Goal: Transaction & Acquisition: Purchase product/service

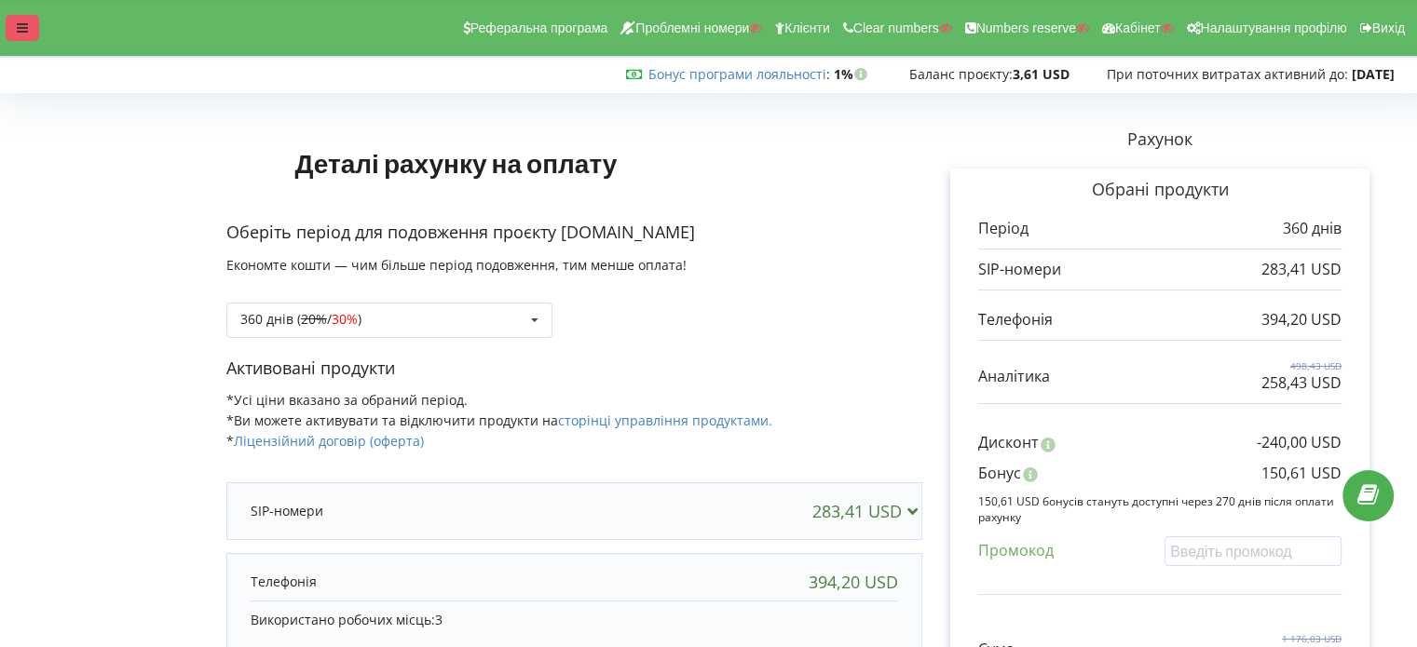
click at [34, 29] on div at bounding box center [23, 28] width 34 height 26
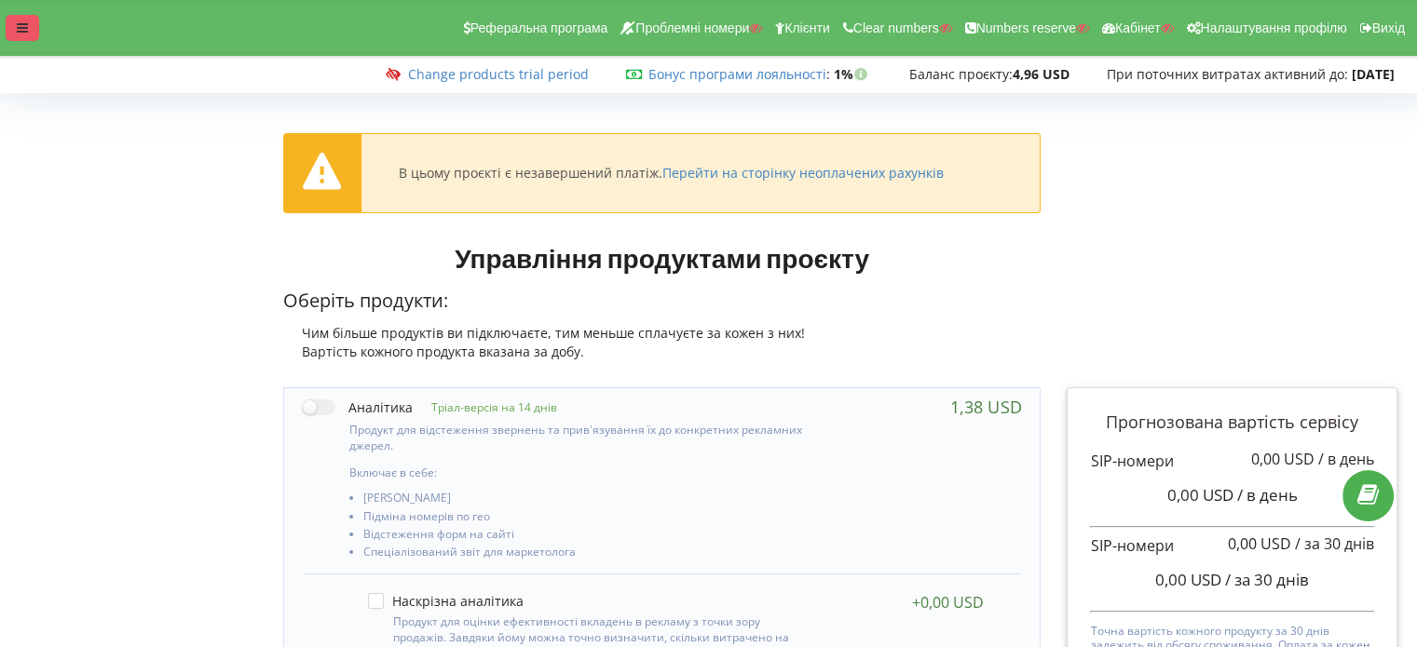
click at [32, 34] on div at bounding box center [23, 28] width 34 height 26
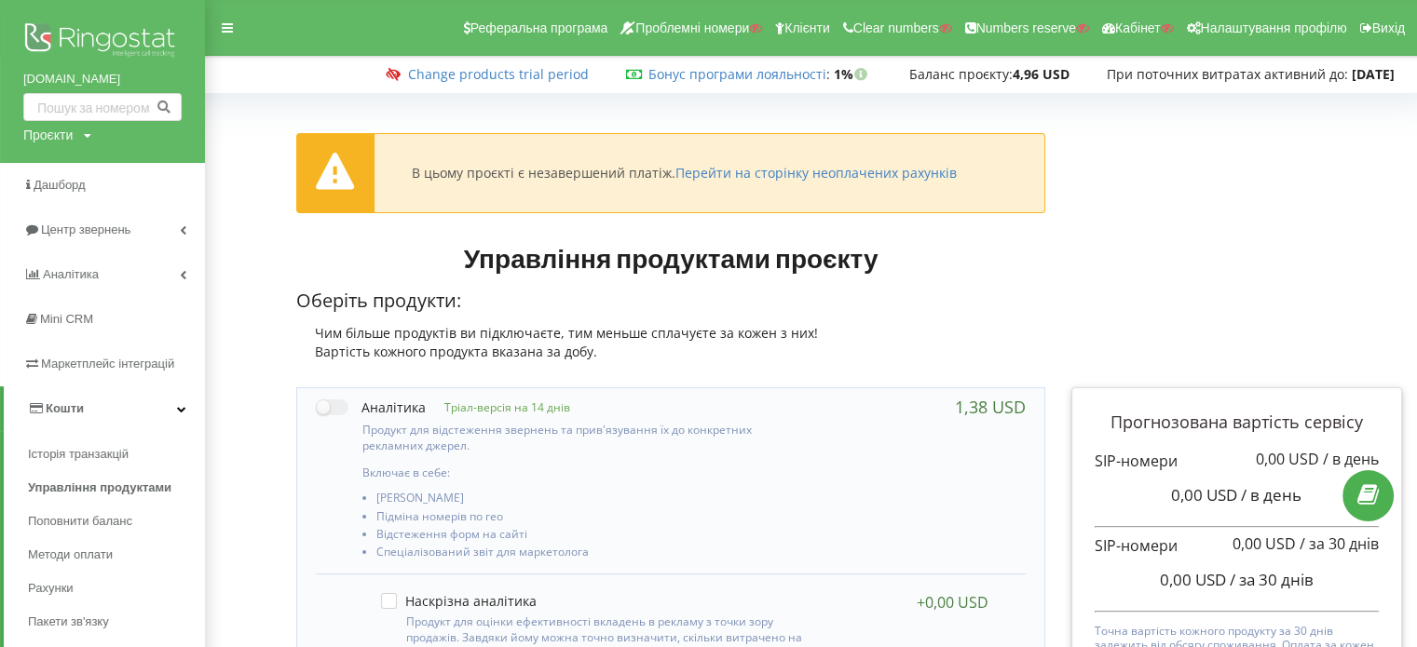
click at [58, 138] on div "Проєкти" at bounding box center [47, 135] width 49 height 19
click at [67, 178] on input "text" at bounding box center [80, 173] width 93 height 27
type input "ы"
type input "і"
type input "septik-max.com"
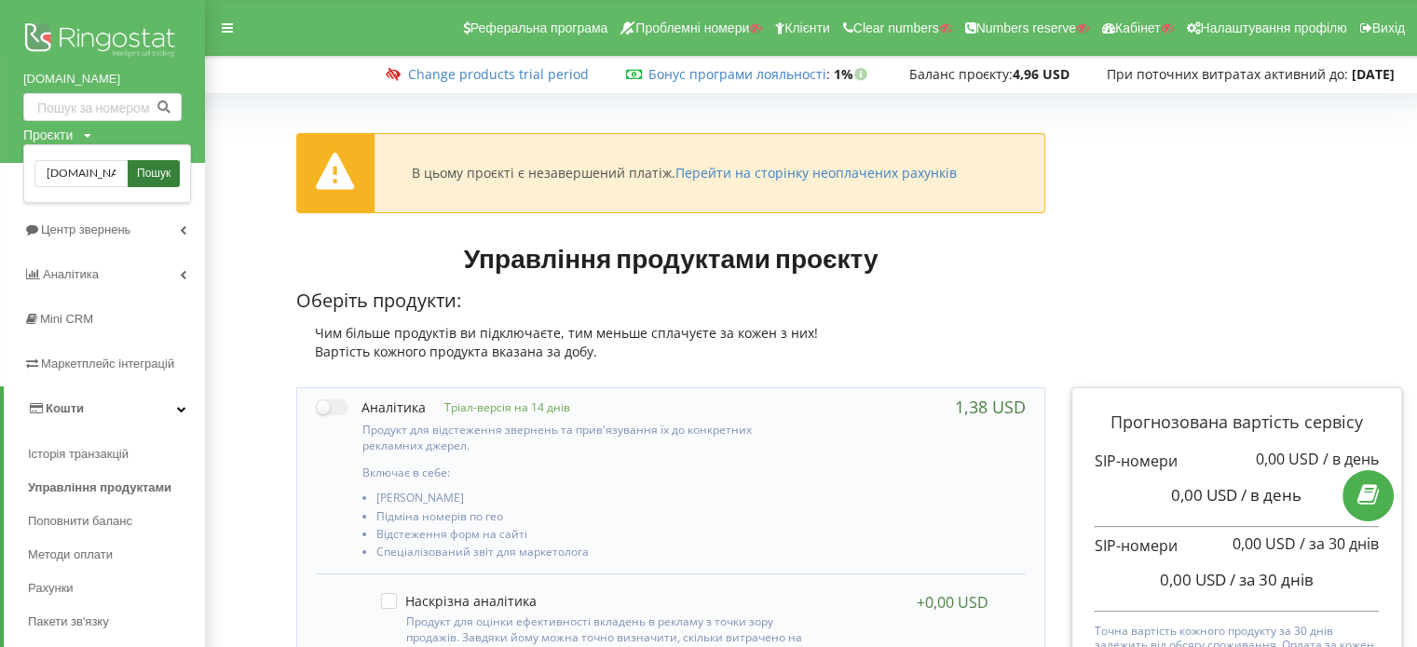
click at [145, 185] on div "septik-max.com Пошук" at bounding box center [107, 173] width 168 height 59
click at [142, 180] on span "Пошук" at bounding box center [154, 174] width 34 height 17
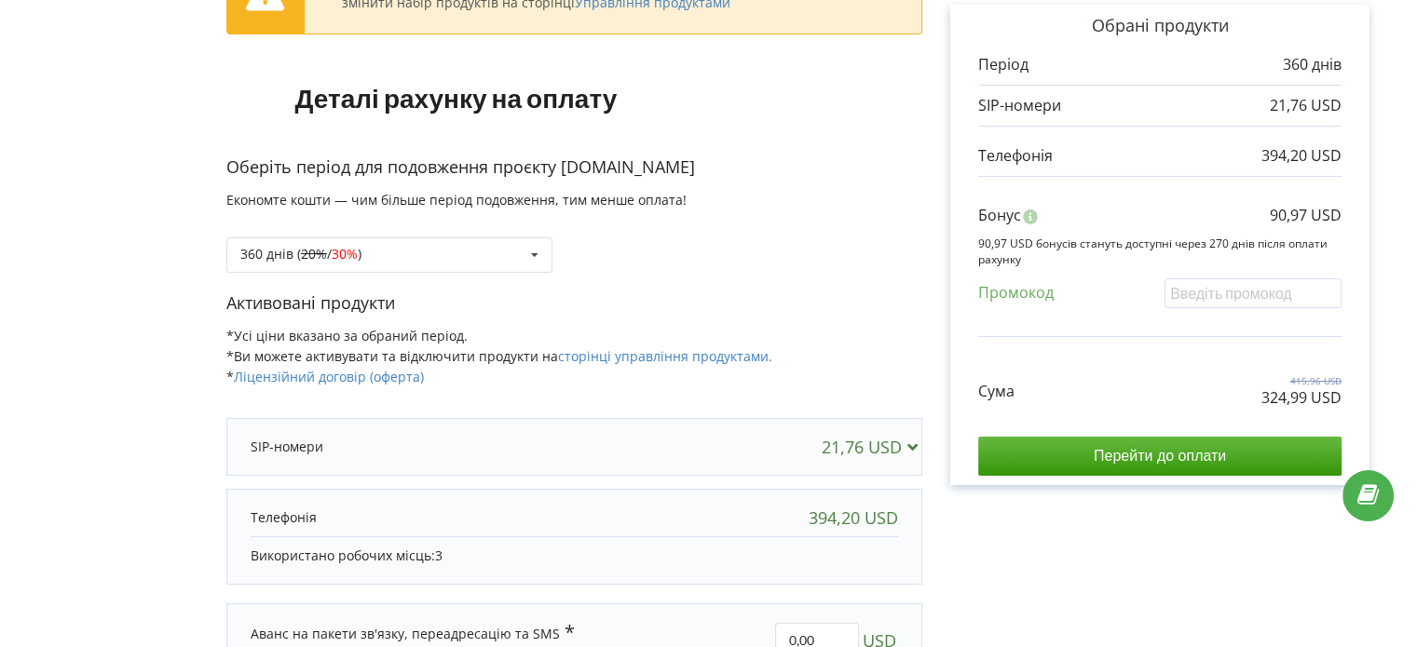
scroll to position [186, 0]
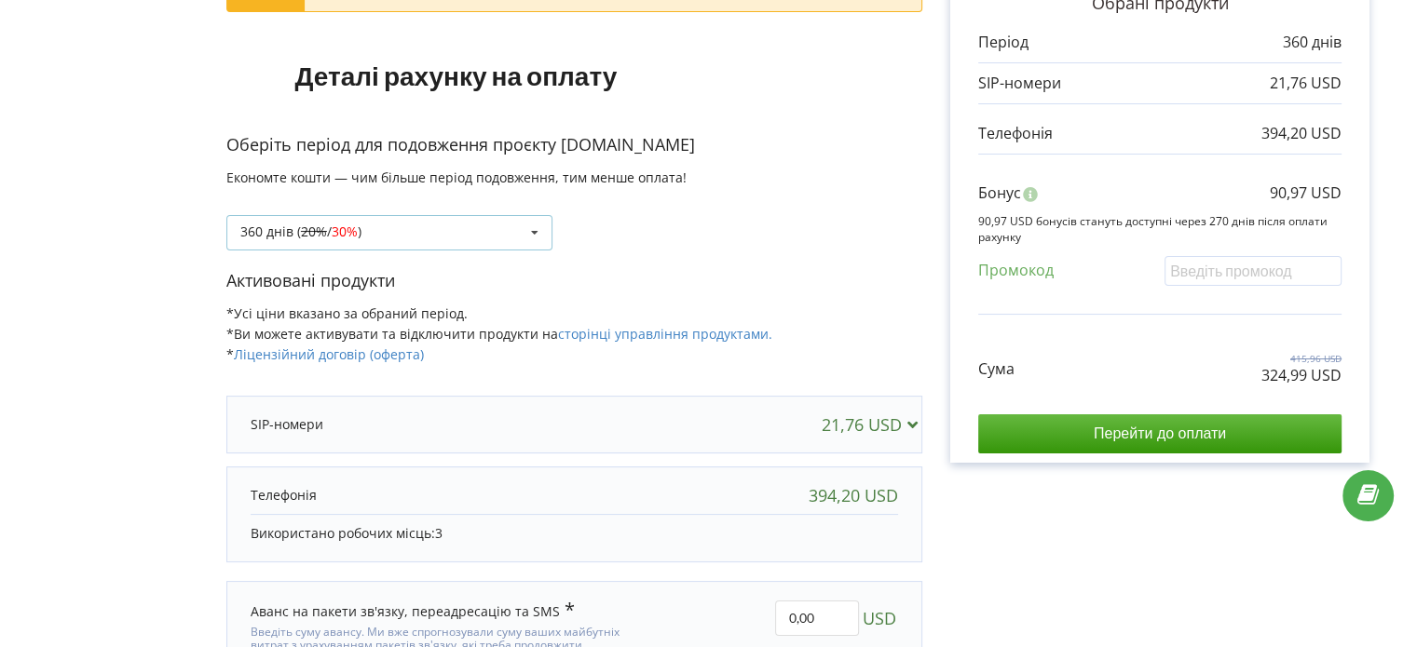
click at [492, 232] on div "360 днів ( 20% / 30% ) Поповнити баланс без подовження 20% / 30% 30% / 40%" at bounding box center [389, 232] width 326 height 35
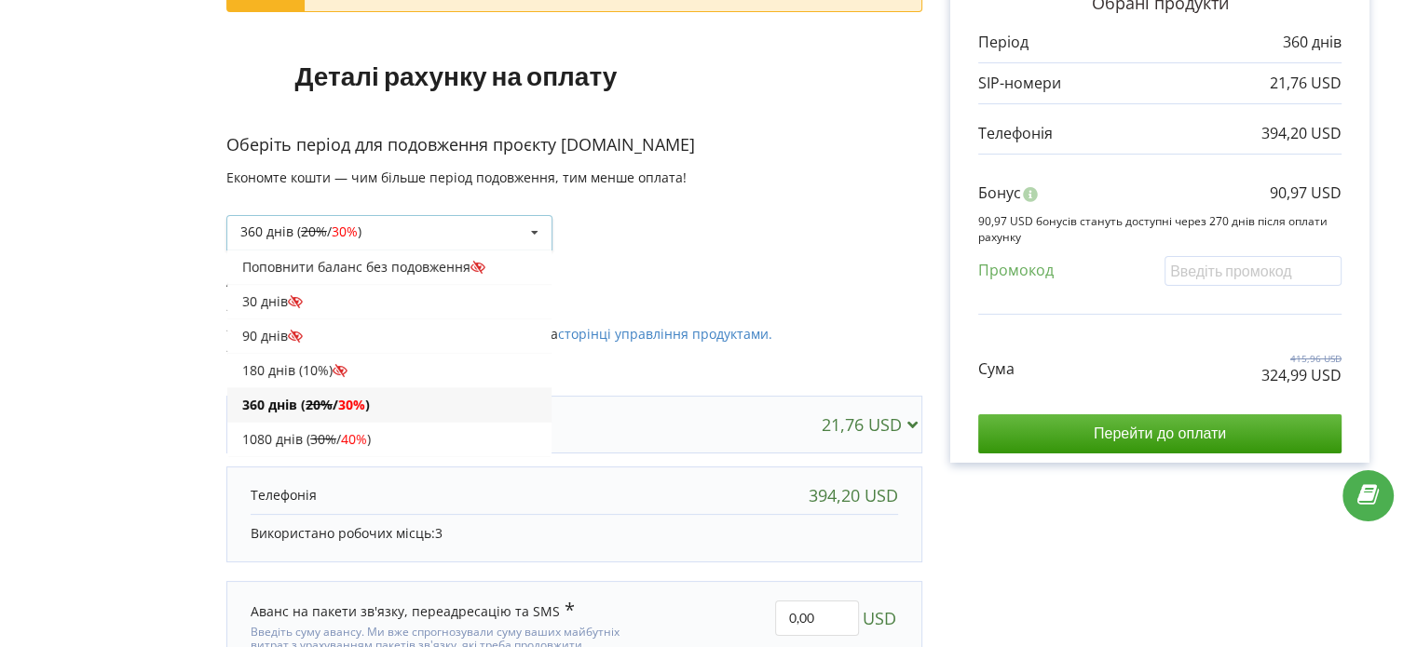
scroll to position [31, 0]
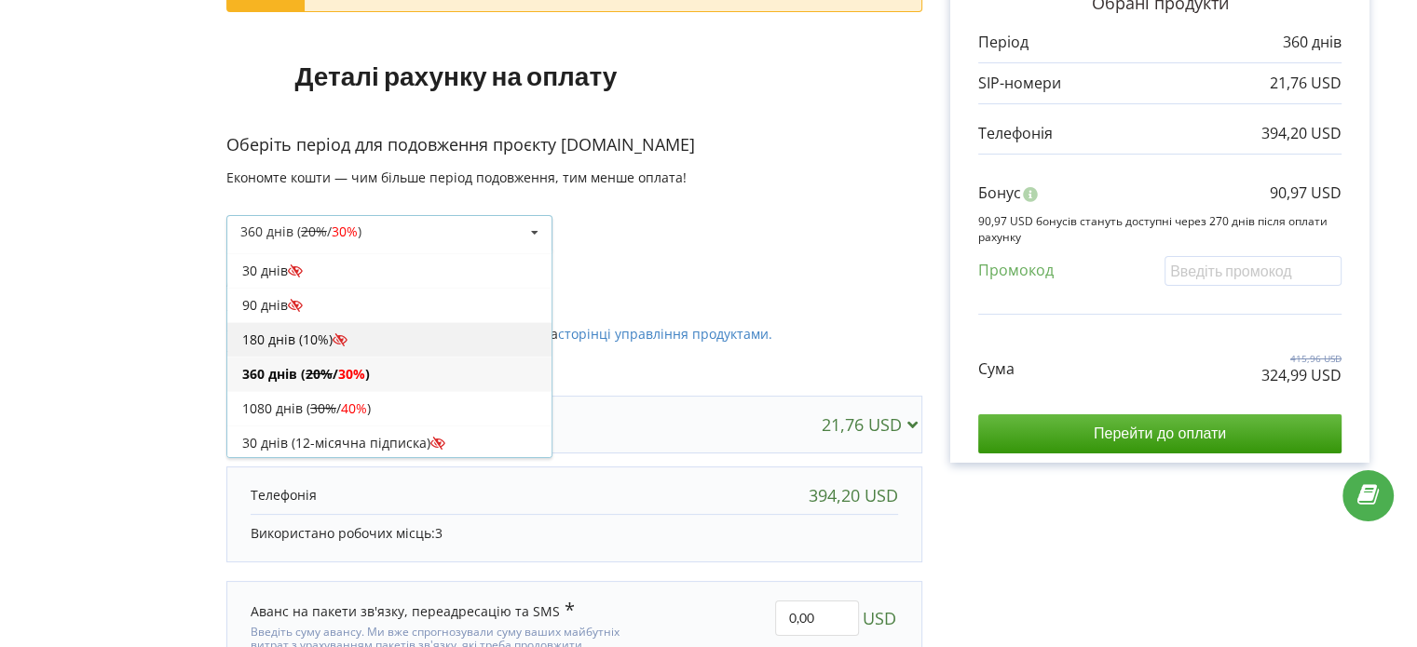
click at [358, 340] on div "180 днів (10%)" at bounding box center [389, 339] width 324 height 34
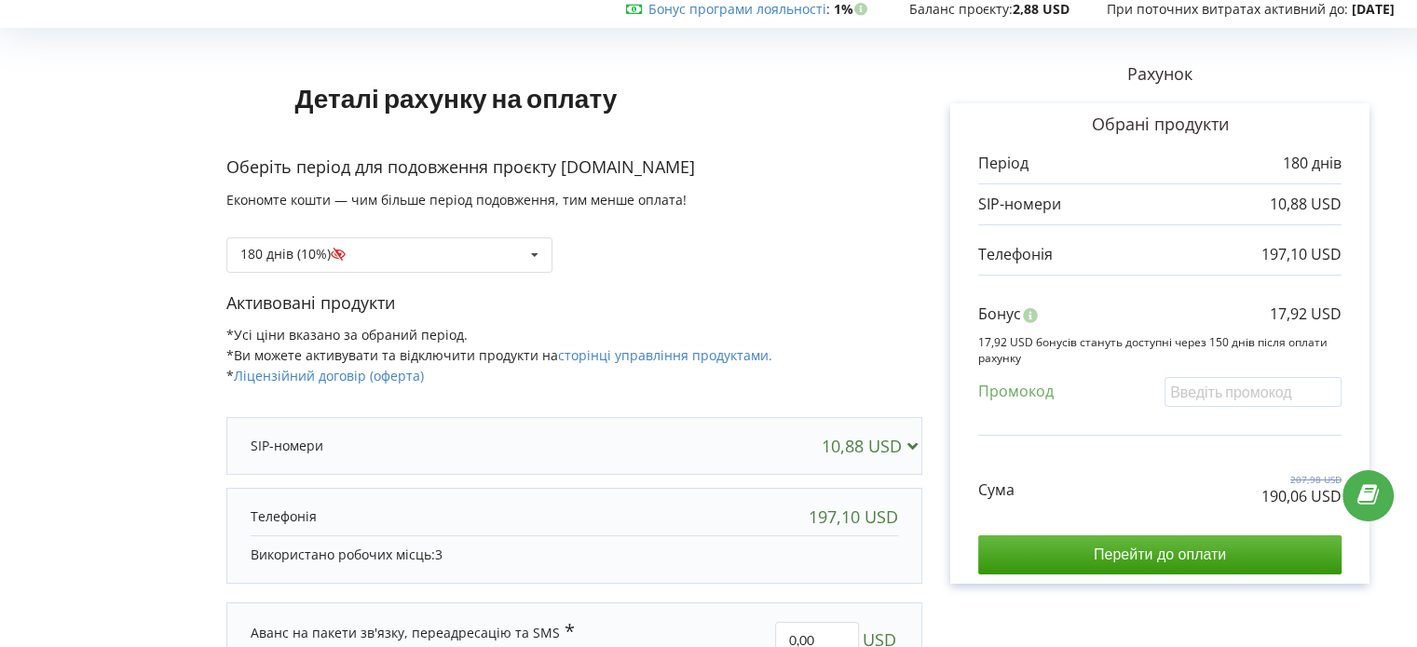
scroll to position [0, 0]
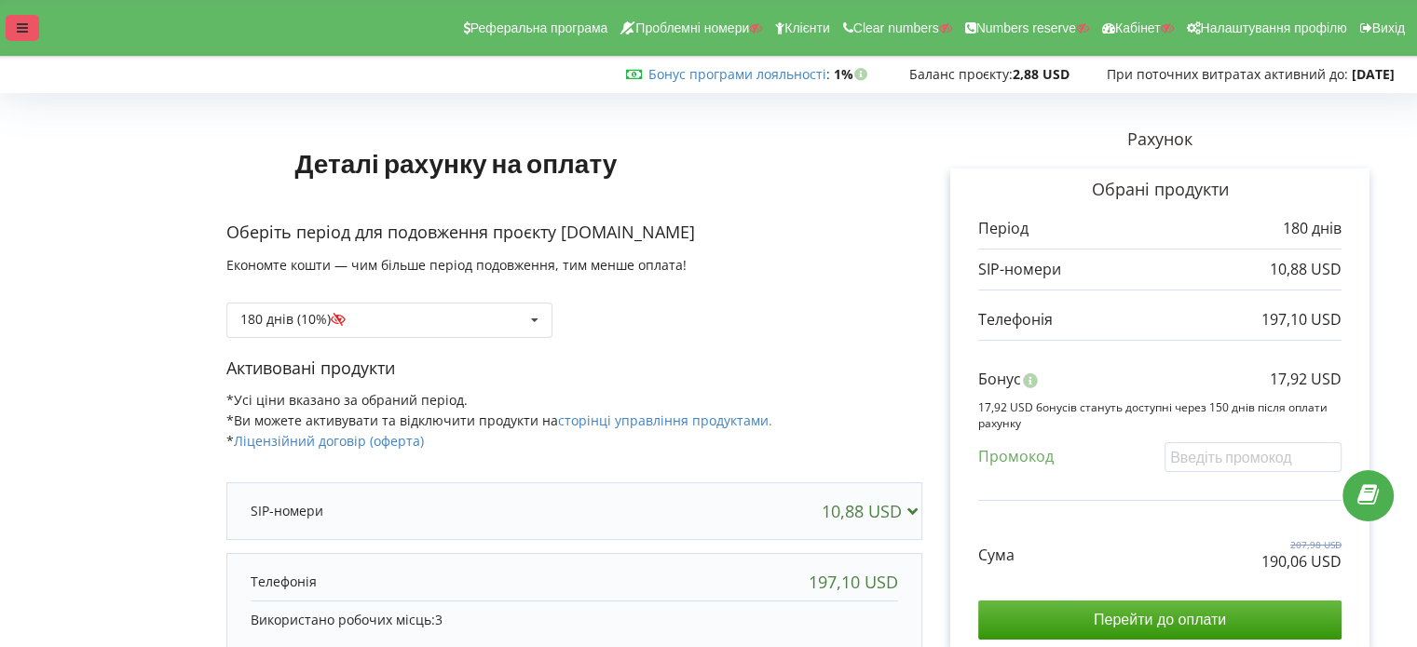
click at [12, 39] on div at bounding box center [23, 28] width 34 height 26
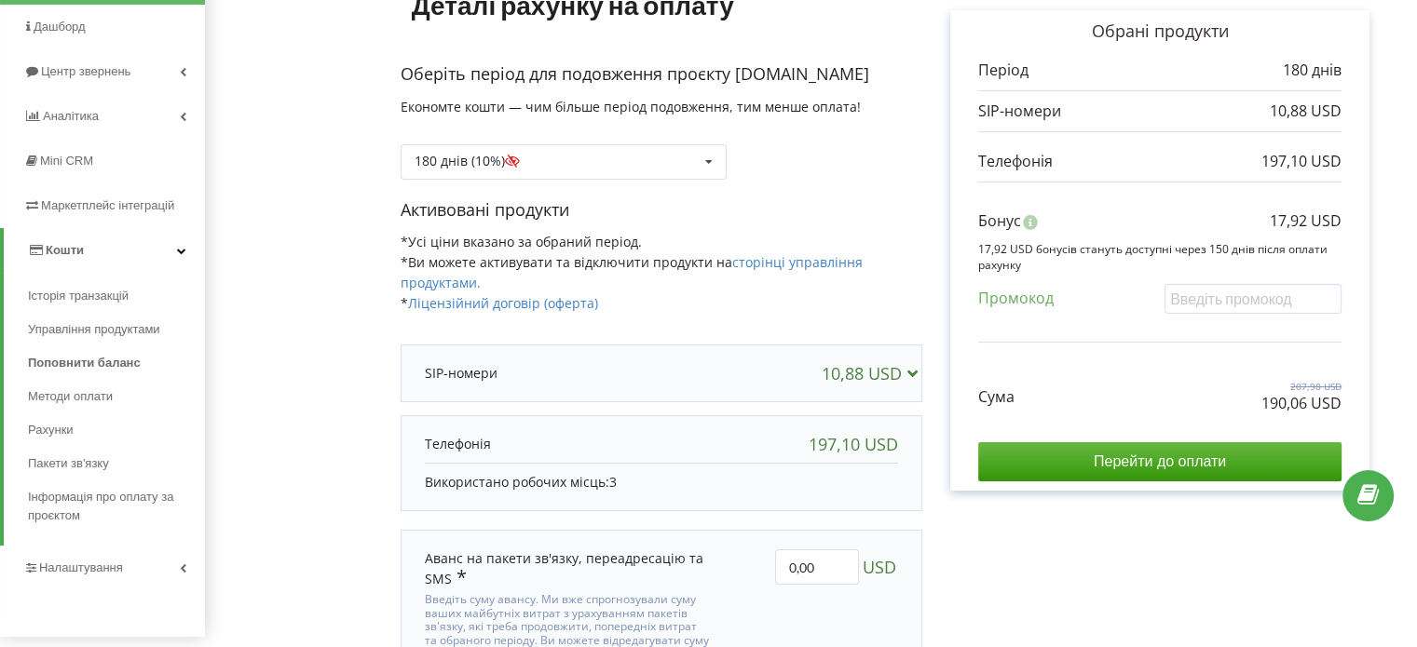
scroll to position [265, 0]
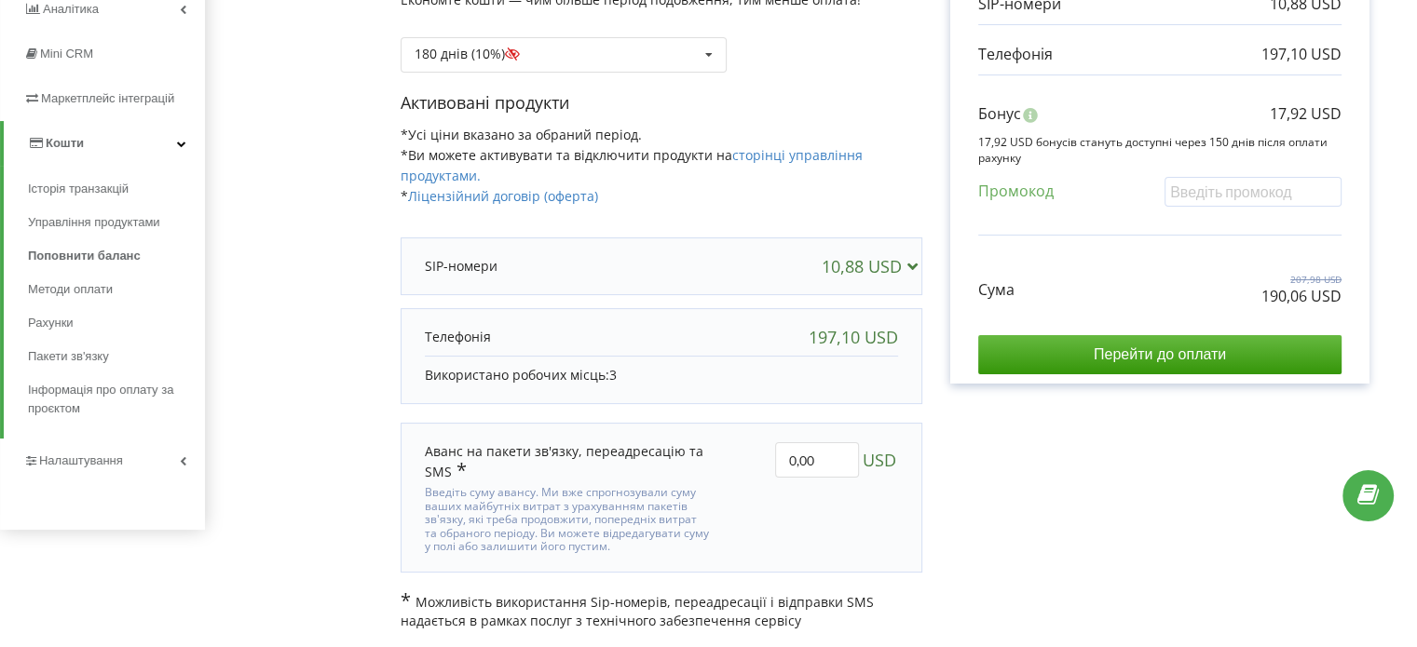
click at [1024, 509] on div "Рахунок Обрані продукти Період 180 днів 10,88 USD 197,10 USD Бонус 17,92 USD Су…" at bounding box center [1159, 232] width 475 height 796
drag, startPoint x: 834, startPoint y: 458, endPoint x: 769, endPoint y: 458, distance: 65.2
click at [769, 458] on div "0,00 USD" at bounding box center [817, 497] width 187 height 137
type input "324"
click at [967, 524] on div "Деталі рахунку на оплату Оберіть період для подовження проєкту septik-max.com Е…" at bounding box center [810, 232] width 1173 height 796
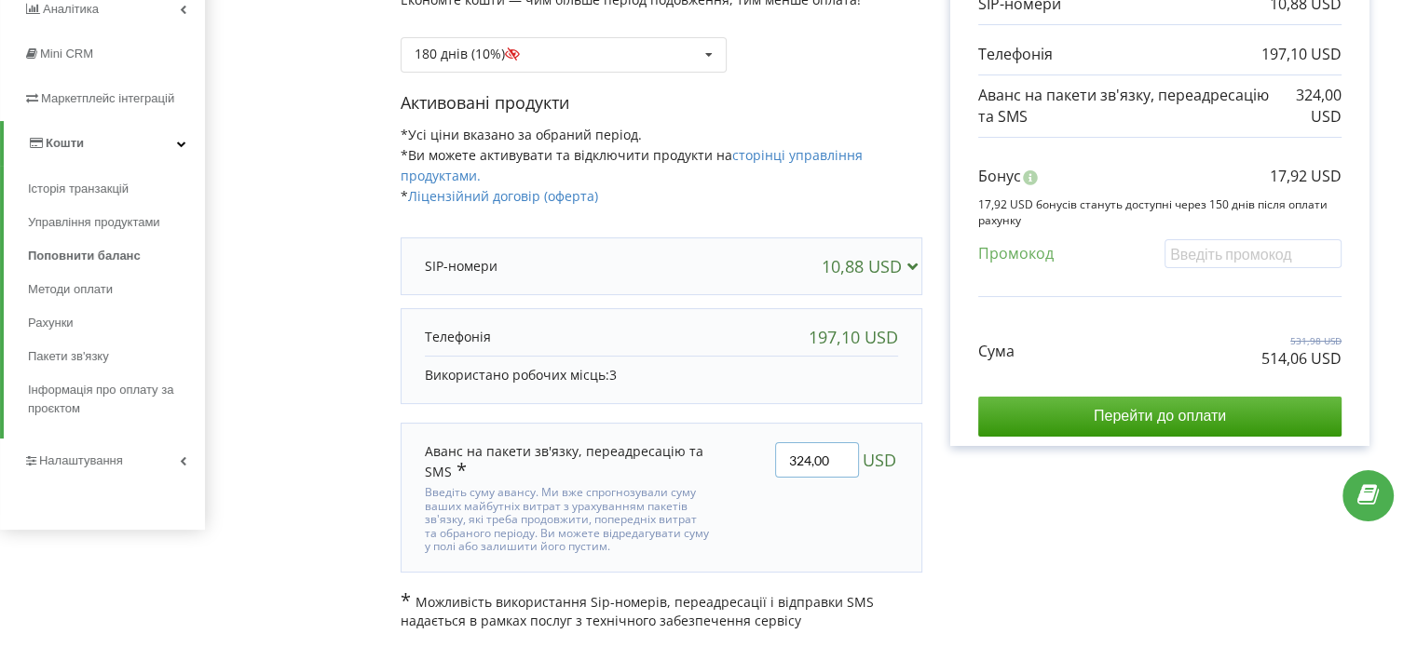
click at [801, 454] on input "324,00" at bounding box center [817, 459] width 84 height 35
type input "314,00"
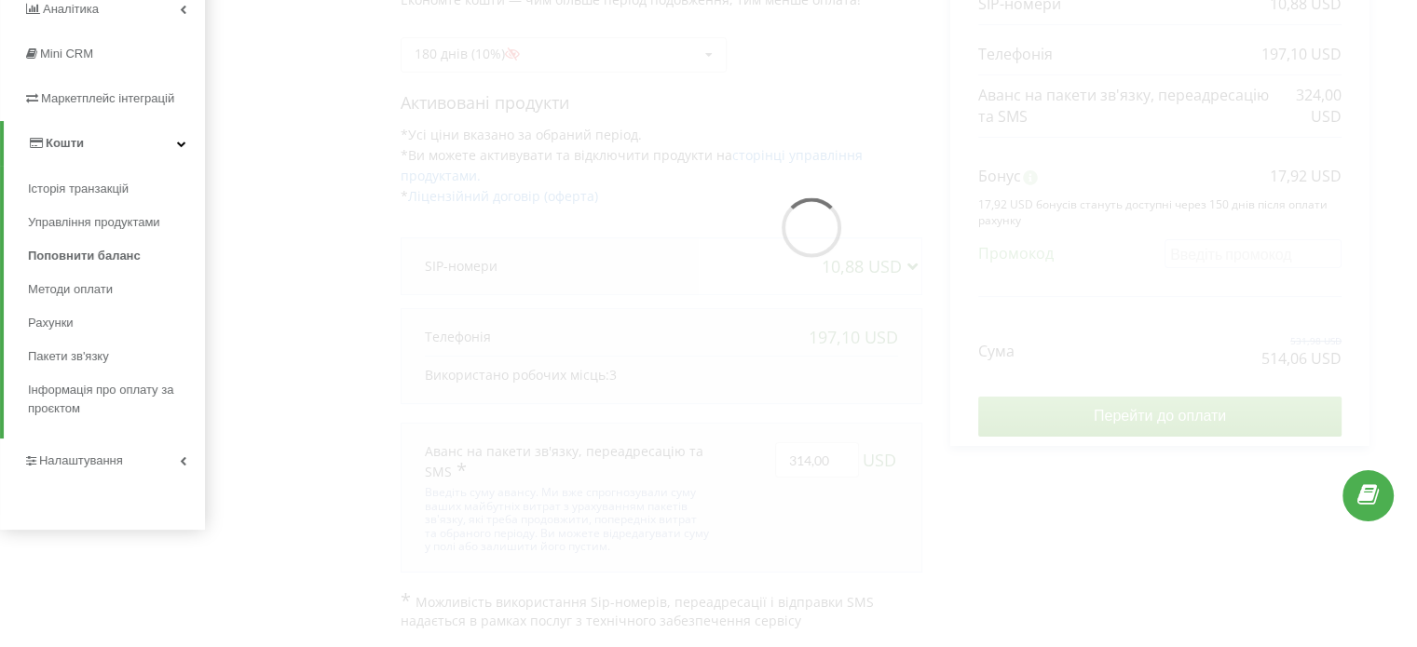
click at [926, 521] on div "Деталі рахунку на оплату Оберіть період для подовження проєкту septik-max.com Е…" at bounding box center [810, 232] width 1173 height 796
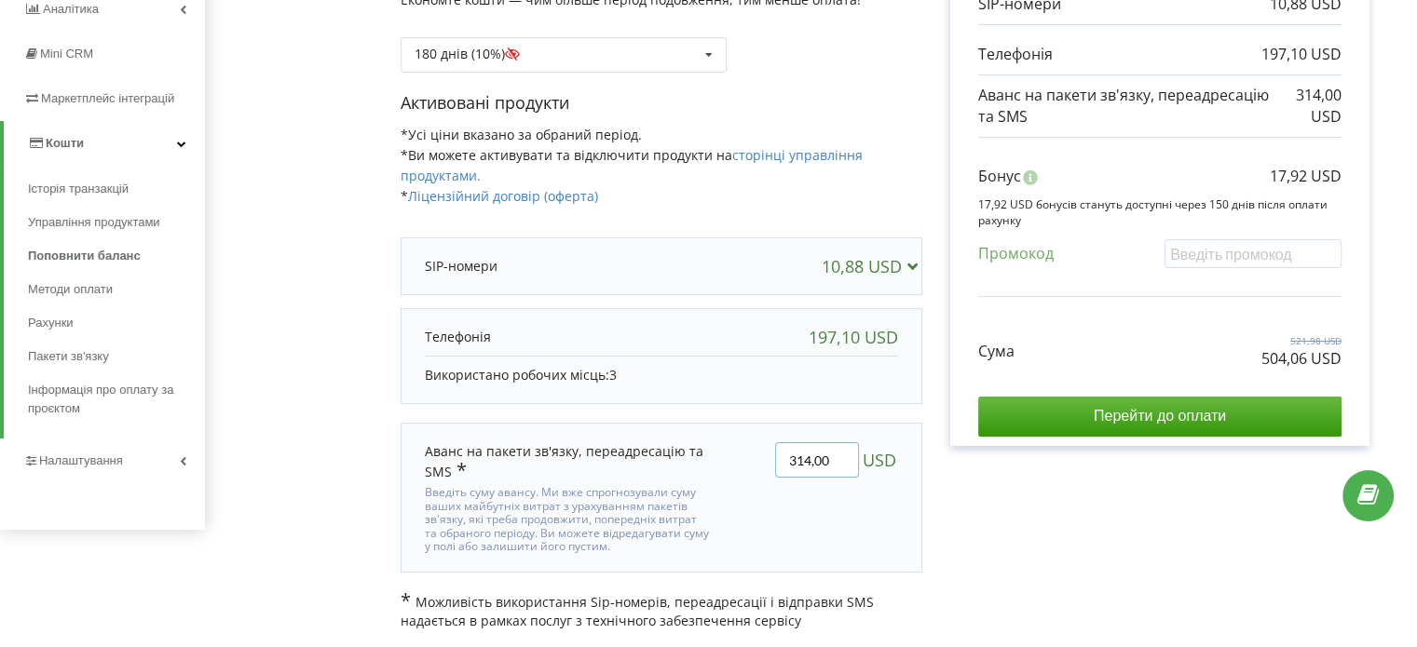
click at [812, 457] on input "314,00" at bounding box center [817, 459] width 84 height 35
click at [816, 461] on input "314,00" at bounding box center [817, 459] width 84 height 35
click at [809, 455] on input "314,00" at bounding box center [817, 459] width 84 height 35
drag, startPoint x: 816, startPoint y: 455, endPoint x: 831, endPoint y: 455, distance: 14.9
click at [831, 455] on input "313,00" at bounding box center [817, 459] width 84 height 35
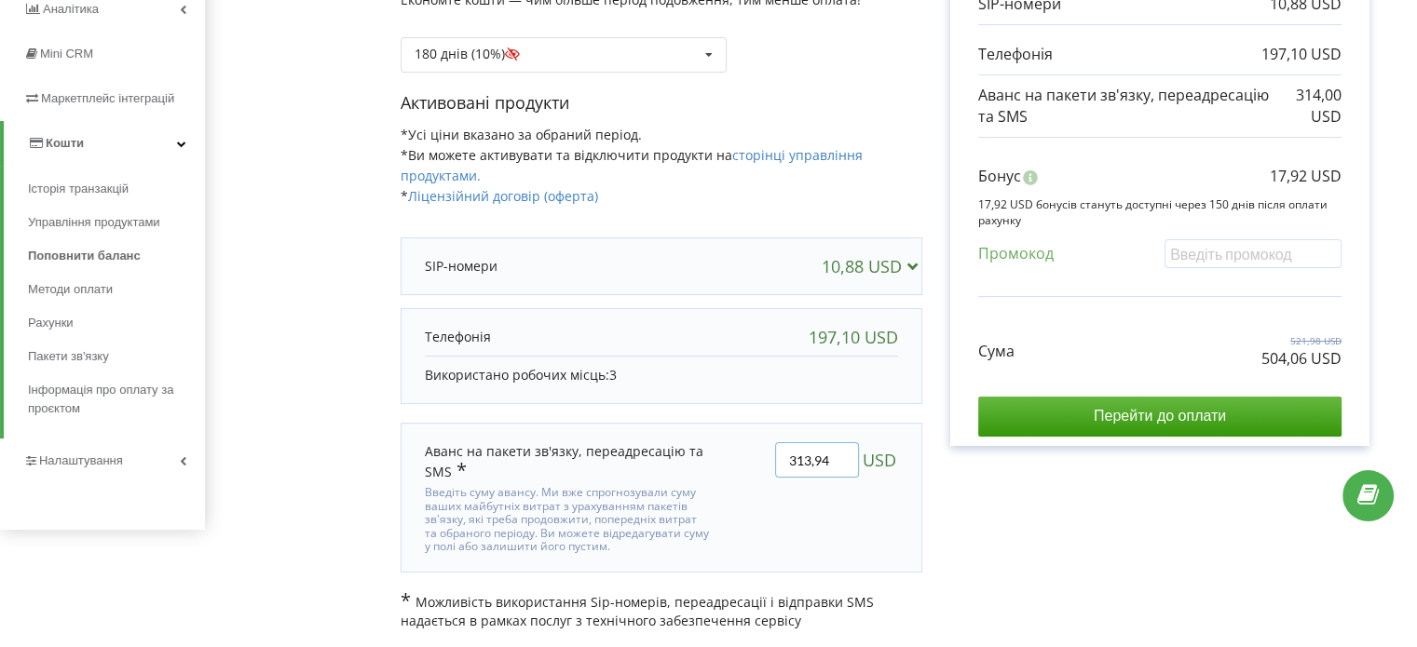
type input "313,94"
click at [869, 502] on div "Деталі рахунку на оплату Оберіть період для подовження проєкту septik-max.com Е…" at bounding box center [810, 232] width 1173 height 796
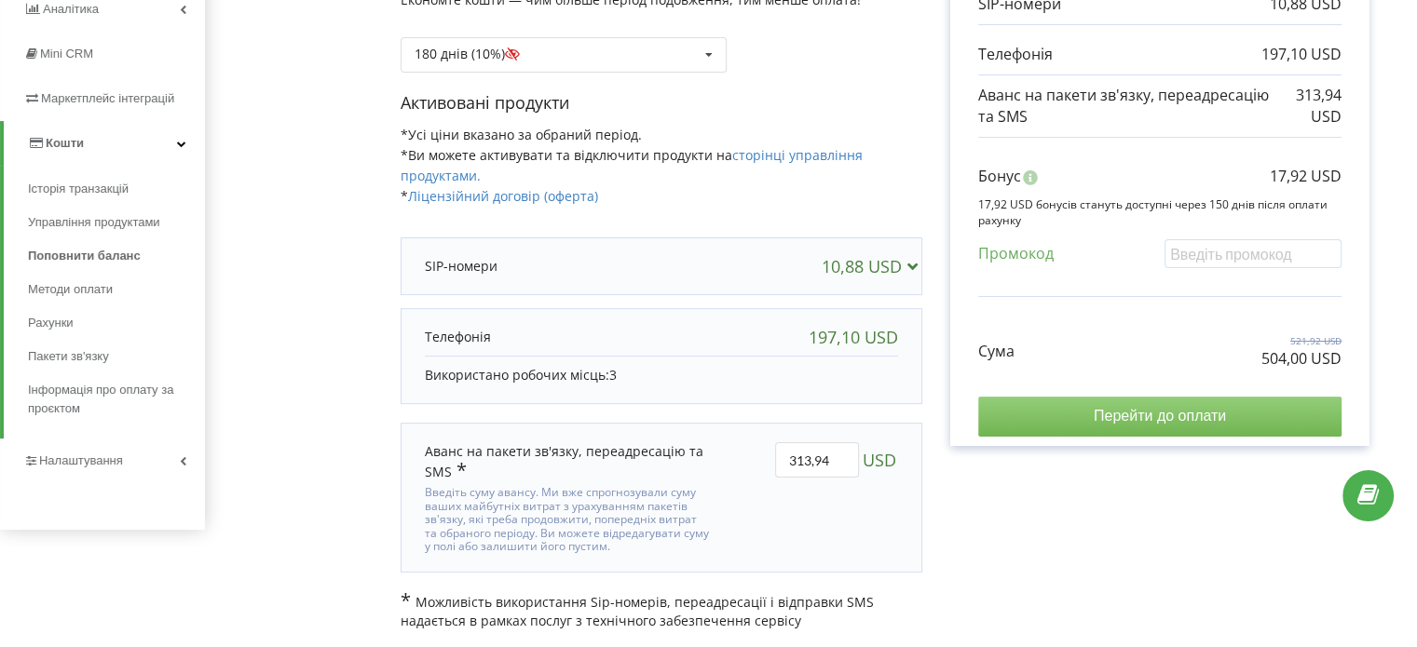
click at [1187, 424] on input "Перейти до оплати" at bounding box center [1159, 416] width 363 height 39
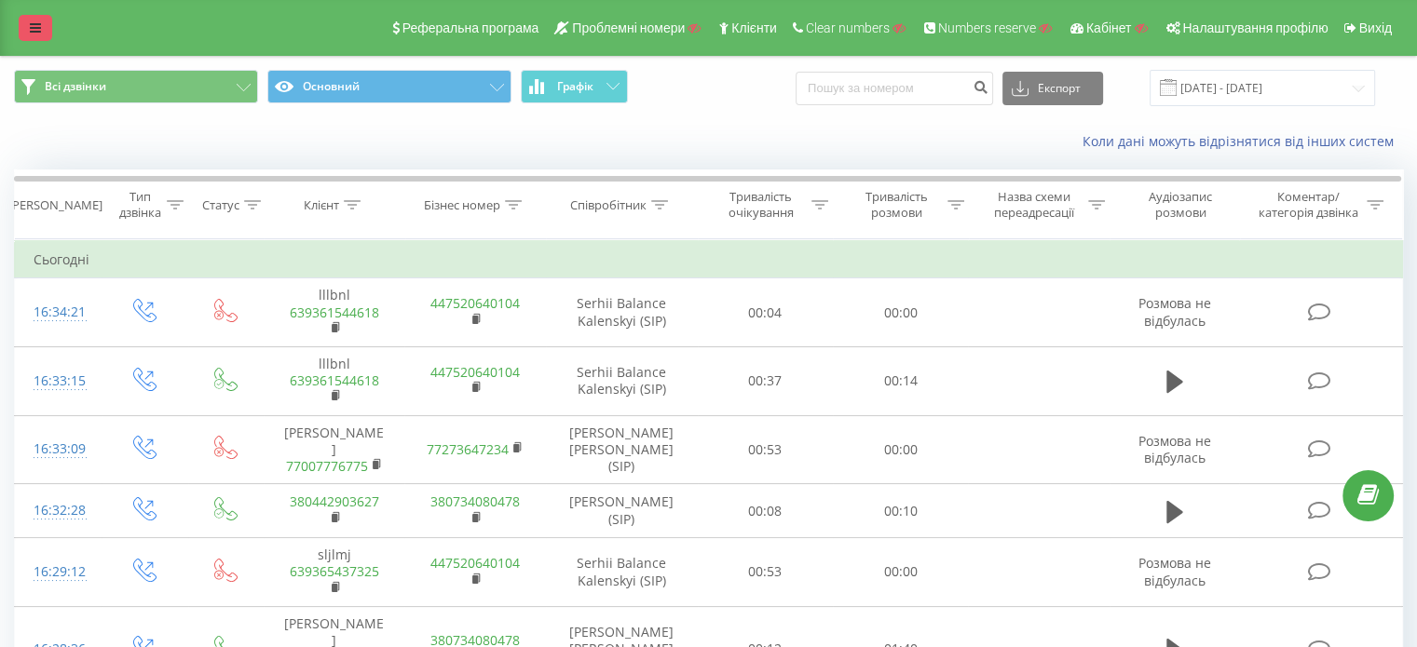
click at [30, 19] on link at bounding box center [36, 28] width 34 height 26
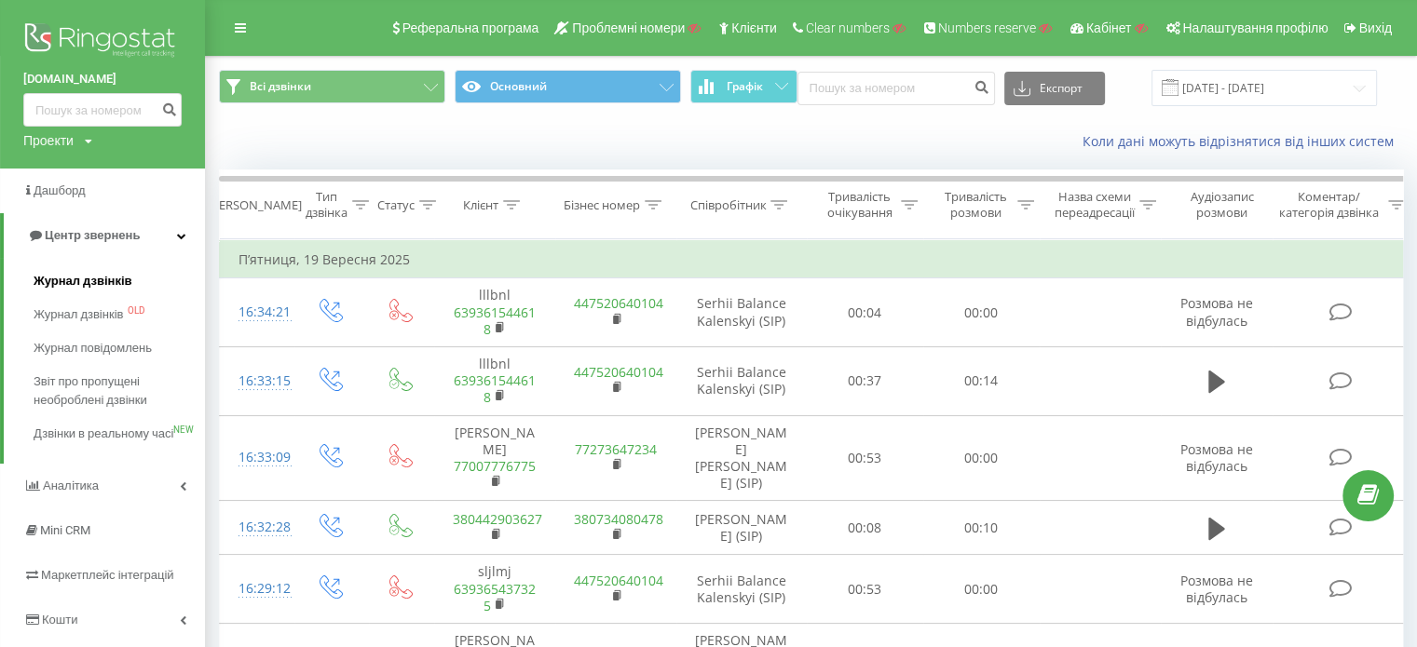
click at [82, 278] on span "Журнал дзвінків" at bounding box center [83, 281] width 99 height 19
